Goal: Find specific page/section: Find specific page/section

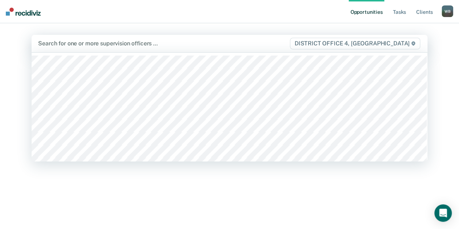
click at [254, 50] on div "Search for one or more supervision officers … DISTRICT OFFICE 4, [GEOGRAPHIC_DA…" at bounding box center [230, 43] width 396 height 17
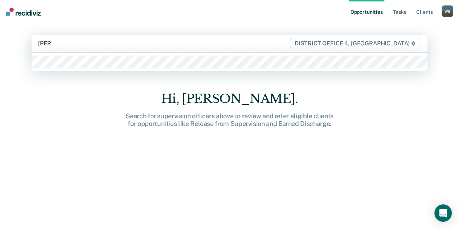
type input "[PERSON_NAME]"
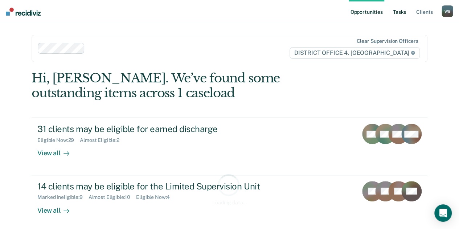
click at [406, 15] on link "Tasks" at bounding box center [400, 11] width 16 height 23
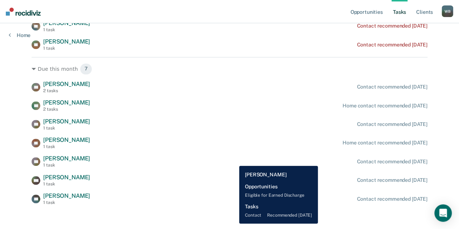
scroll to position [325, 0]
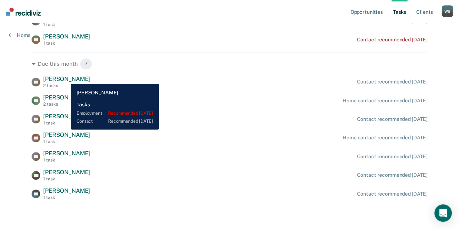
click at [65, 78] on span "[PERSON_NAME]" at bounding box center [66, 79] width 47 height 7
